Goal: Answer question/provide support

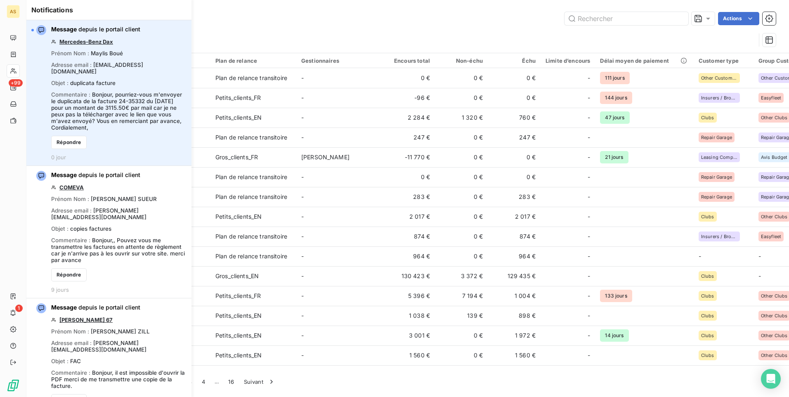
click at [92, 39] on link "Mercedes-Benz Dax" at bounding box center [86, 41] width 54 height 7
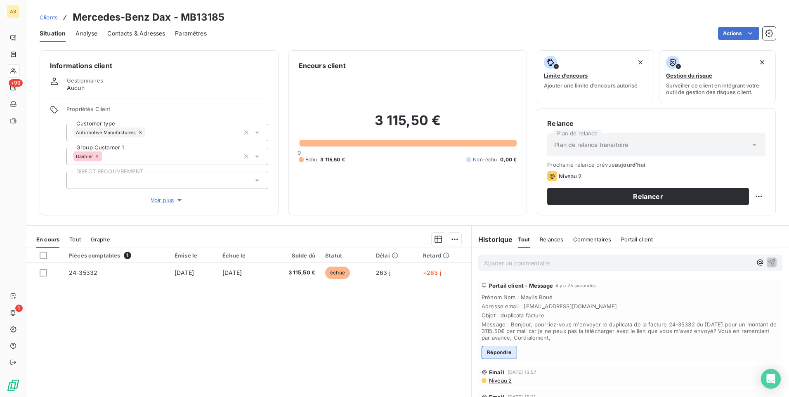
click at [496, 350] on button "Répondre" at bounding box center [500, 352] width 36 height 13
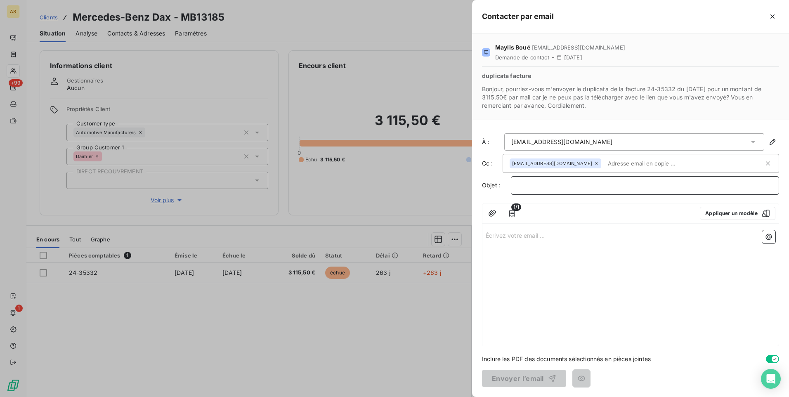
click at [520, 183] on p "﻿" at bounding box center [645, 185] width 254 height 9
drag, startPoint x: 513, startPoint y: 235, endPoint x: 509, endPoint y: 238, distance: 4.7
click at [512, 235] on p "Écrivez votre email ... ﻿" at bounding box center [631, 234] width 290 height 9
click at [493, 230] on div "Écrivez votre email ... ﻿" at bounding box center [631, 286] width 296 height 119
click at [492, 235] on p "Écrivez votre email ... ﻿" at bounding box center [631, 234] width 290 height 9
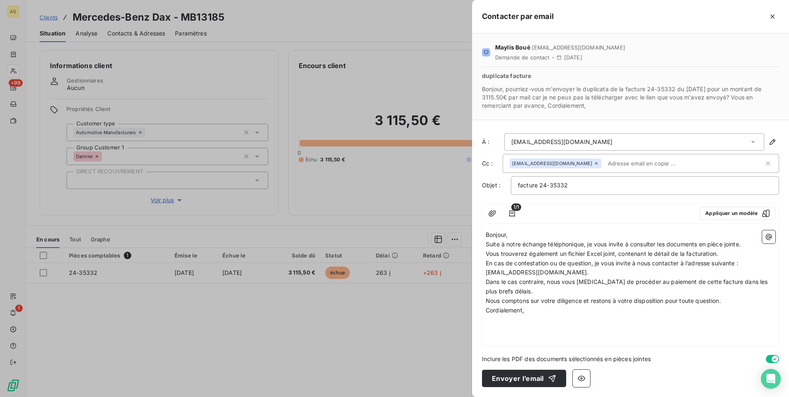
click at [127, 321] on div at bounding box center [394, 198] width 789 height 397
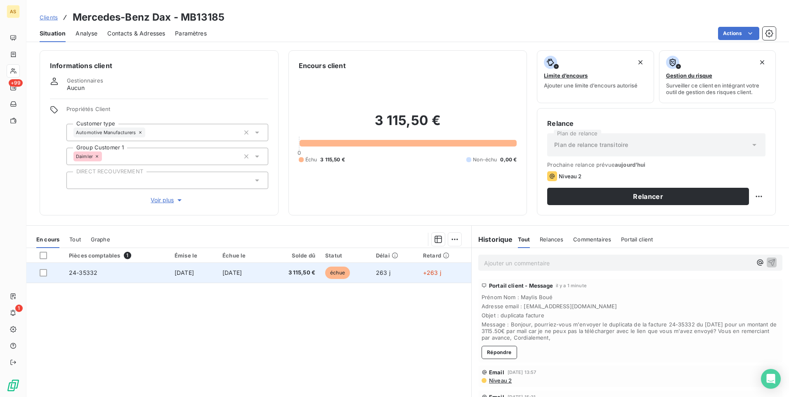
click at [91, 268] on td "24-35332" at bounding box center [117, 273] width 106 height 20
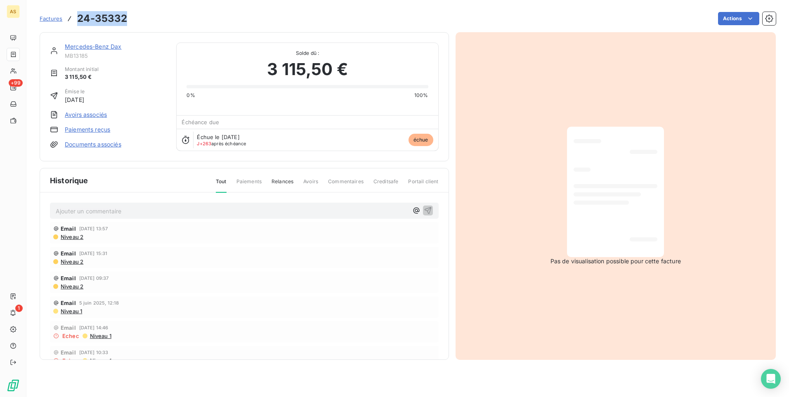
drag, startPoint x: 129, startPoint y: 17, endPoint x: 76, endPoint y: 20, distance: 53.4
click at [76, 20] on div "Factures 24-35332 Actions" at bounding box center [408, 18] width 736 height 17
drag, startPoint x: 76, startPoint y: 20, endPoint x: 81, endPoint y: 20, distance: 5.4
copy h3 "24-35332"
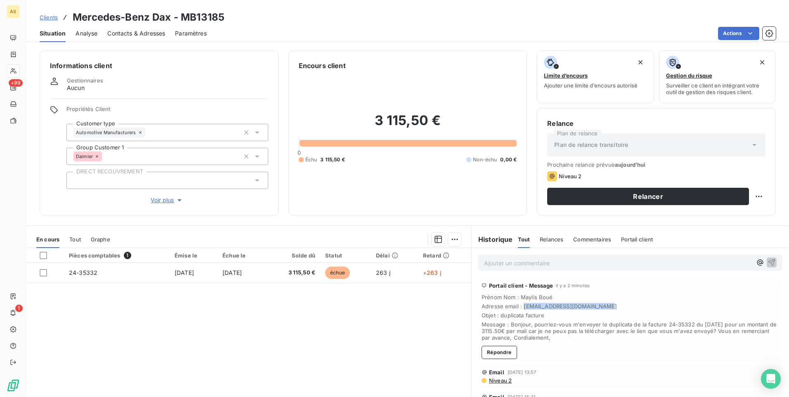
drag, startPoint x: 601, startPoint y: 305, endPoint x: 521, endPoint y: 308, distance: 79.7
click at [521, 308] on span "Adresse email : [EMAIL_ADDRESS][DOMAIN_NAME]" at bounding box center [631, 306] width 298 height 7
copy span "[EMAIL_ADDRESS][DOMAIN_NAME]"
